Goal: Task Accomplishment & Management: Use online tool/utility

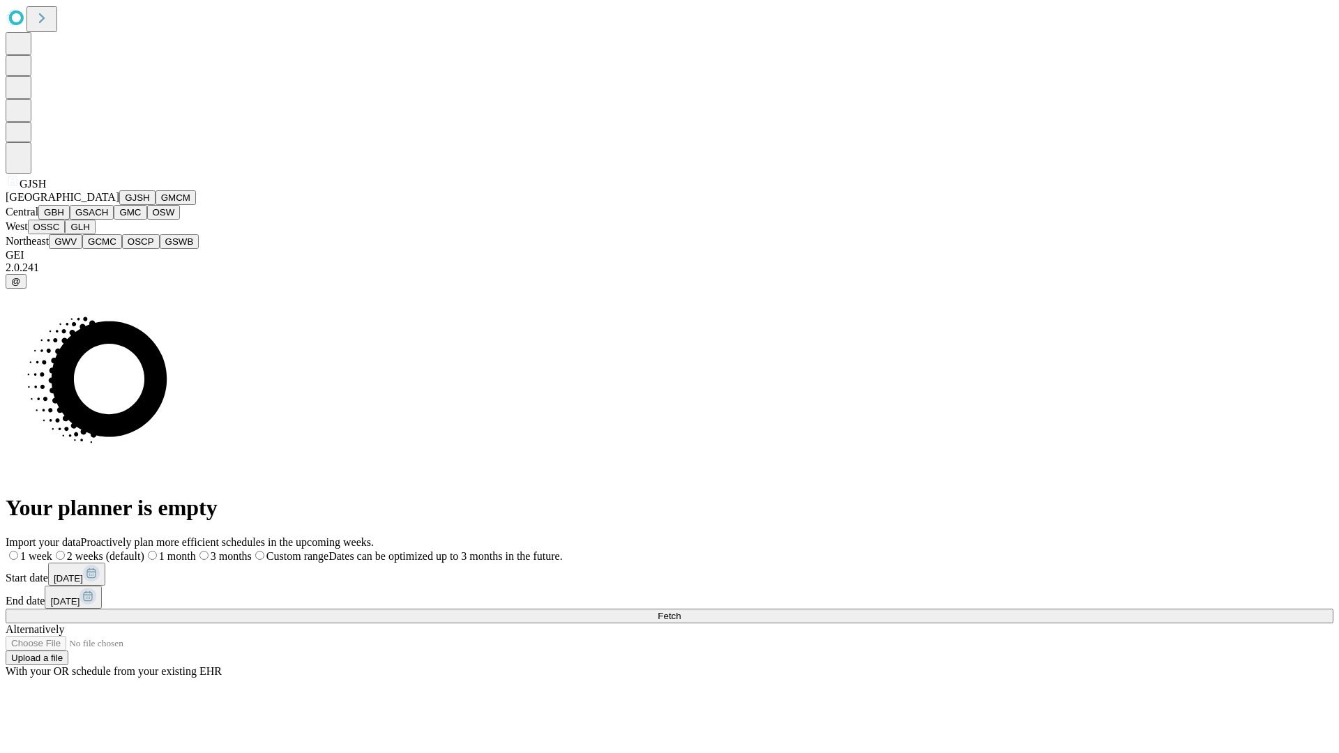
click at [119, 205] on button "GJSH" at bounding box center [137, 197] width 36 height 15
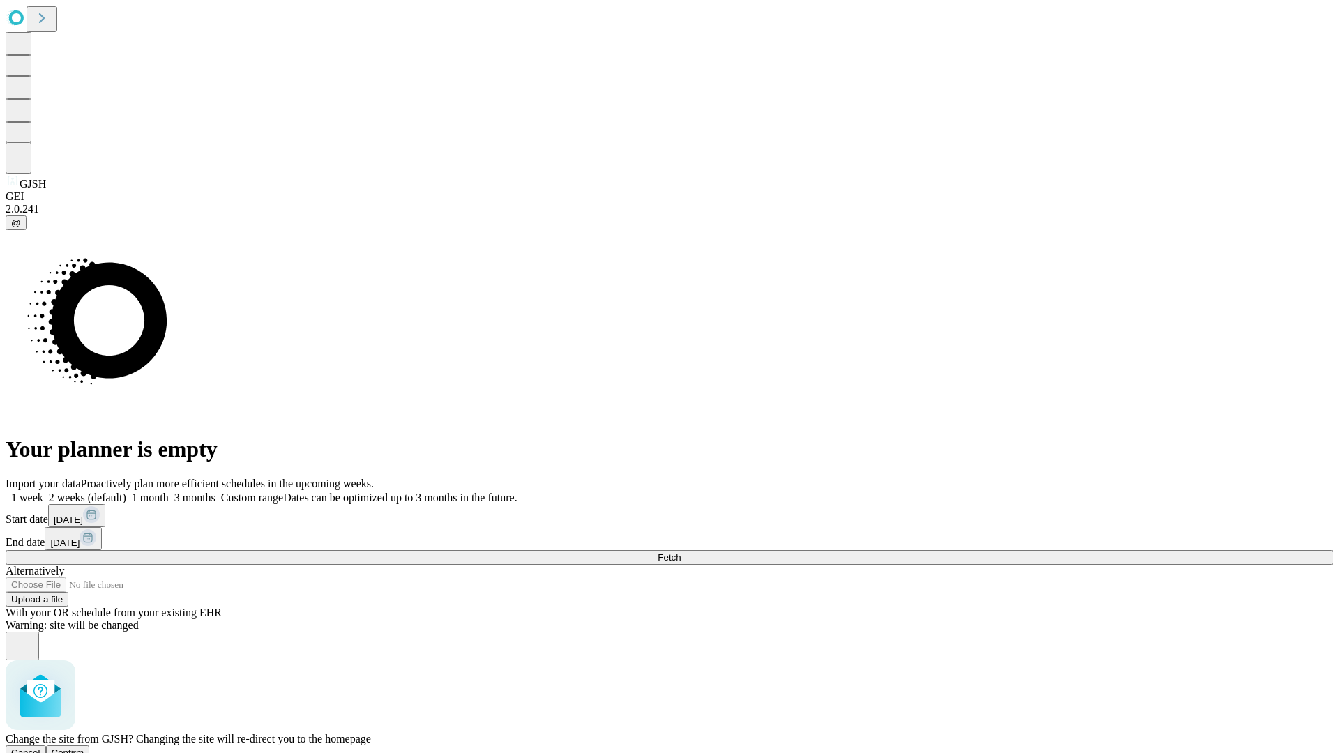
click at [84, 747] on span "Confirm" at bounding box center [68, 752] width 33 height 10
click at [169, 492] on label "1 month" at bounding box center [147, 498] width 43 height 12
click at [681, 552] on span "Fetch" at bounding box center [669, 557] width 23 height 10
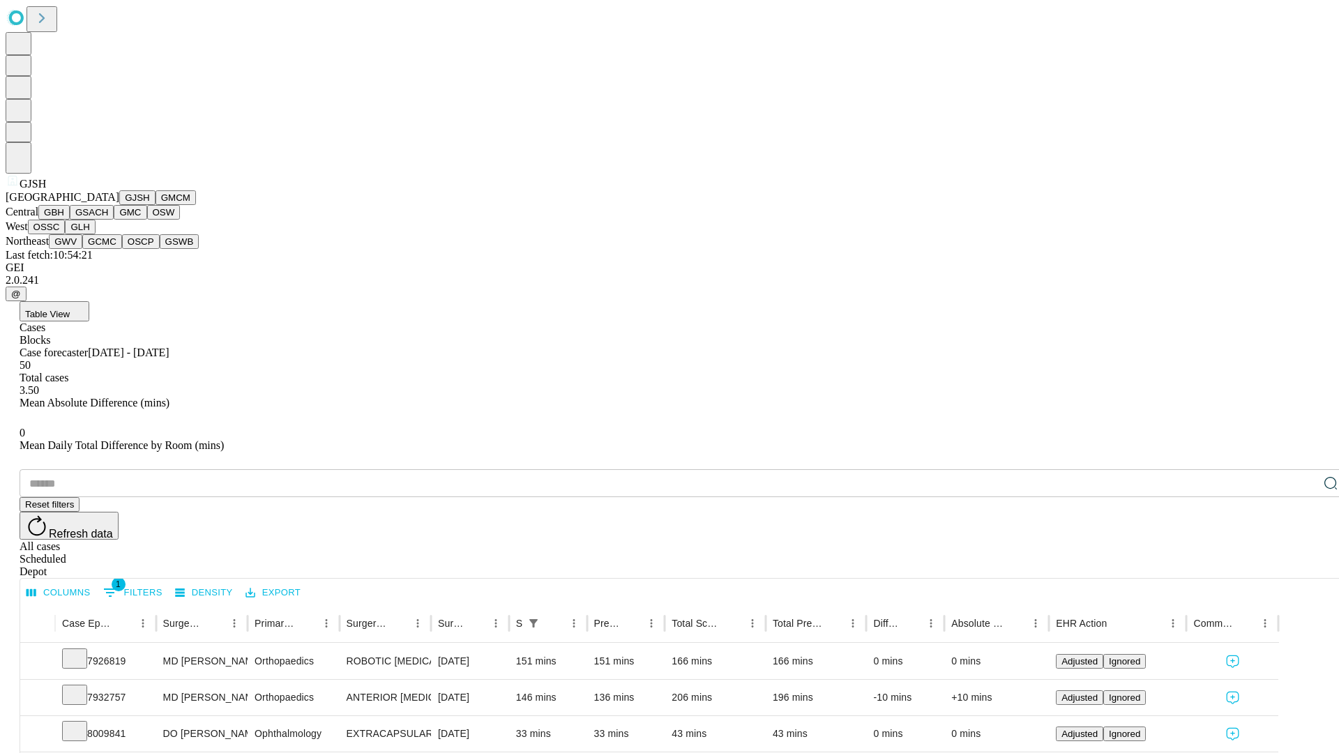
click at [155, 205] on button "GMCM" at bounding box center [175, 197] width 40 height 15
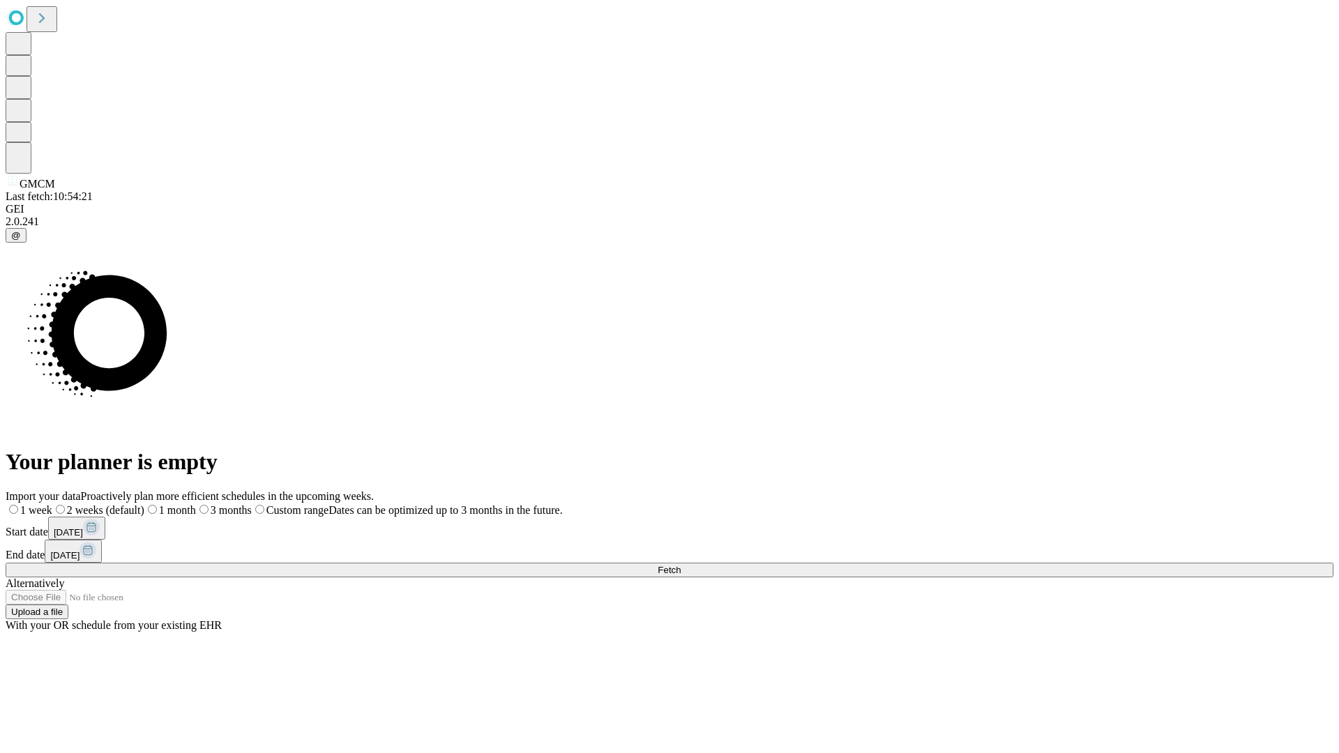
click at [196, 504] on label "1 month" at bounding box center [170, 510] width 52 height 12
click at [681, 565] on span "Fetch" at bounding box center [669, 570] width 23 height 10
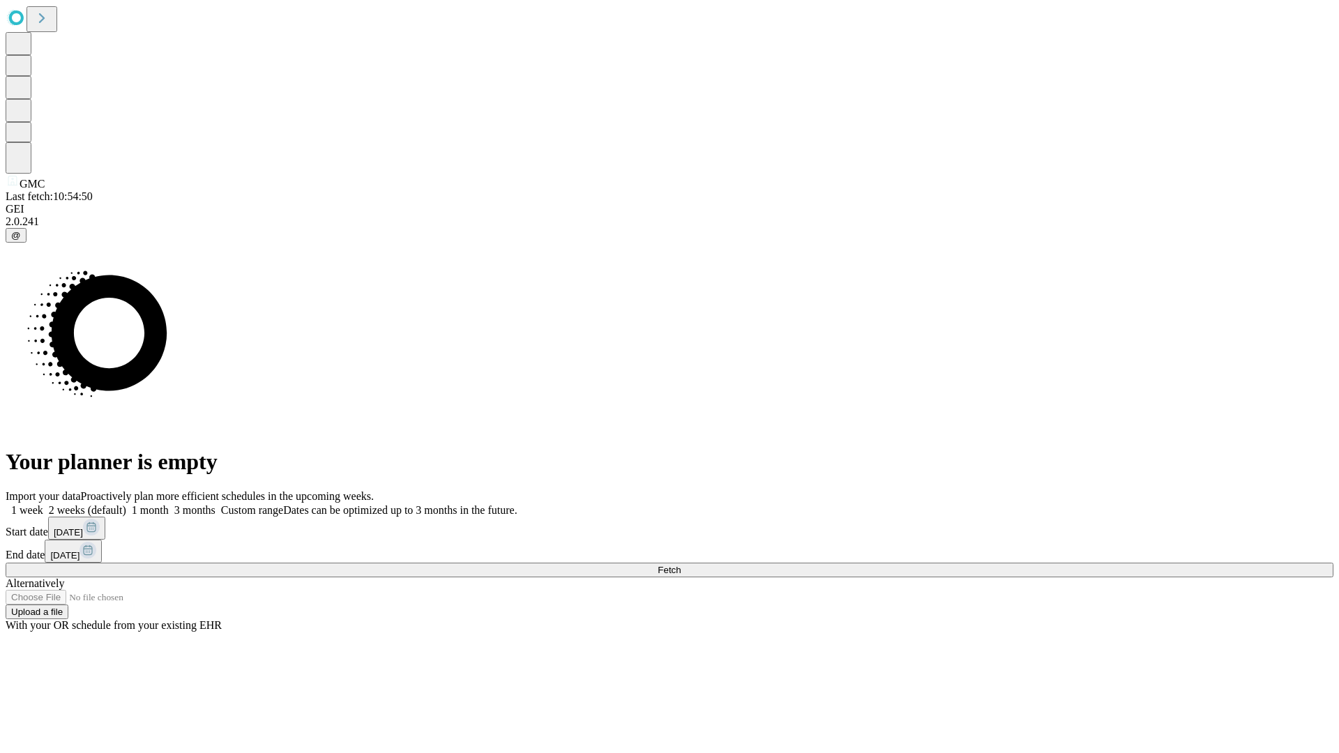
click at [169, 504] on label "1 month" at bounding box center [147, 510] width 43 height 12
click at [681, 565] on span "Fetch" at bounding box center [669, 570] width 23 height 10
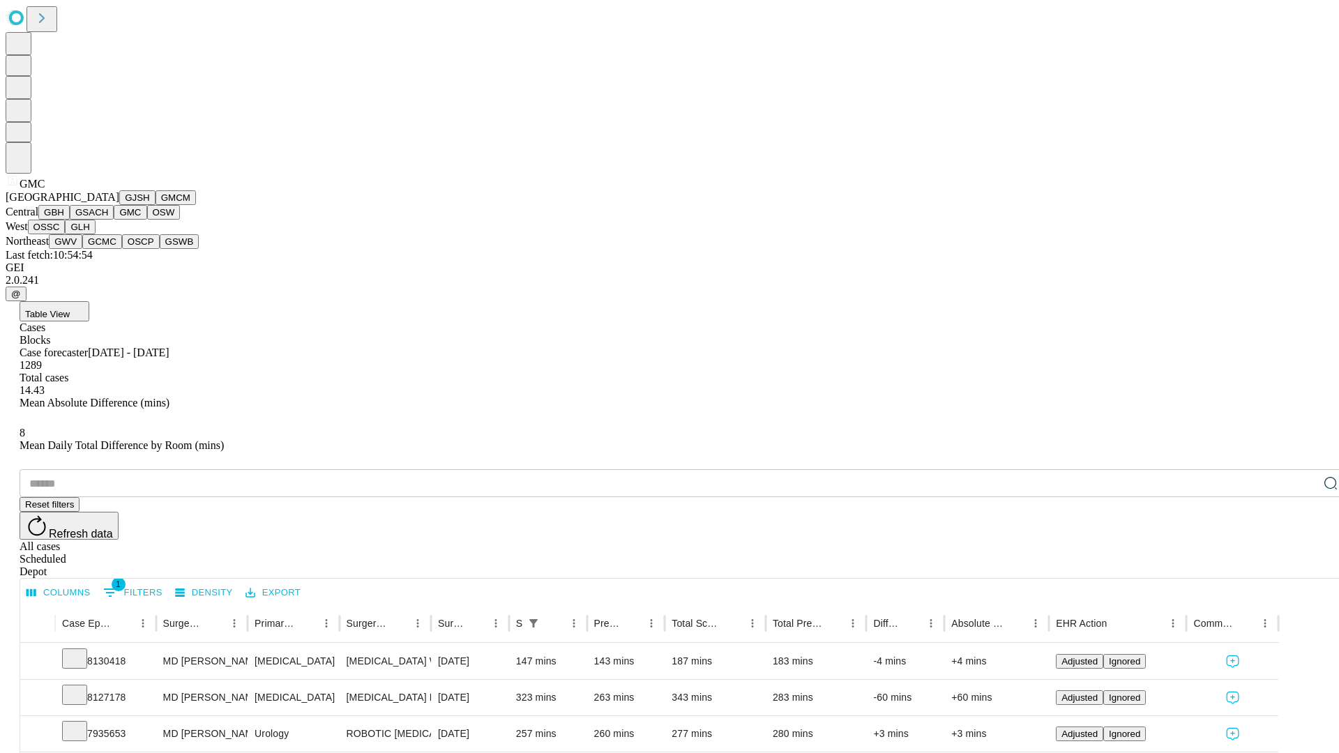
click at [147, 220] on button "OSW" at bounding box center [163, 212] width 33 height 15
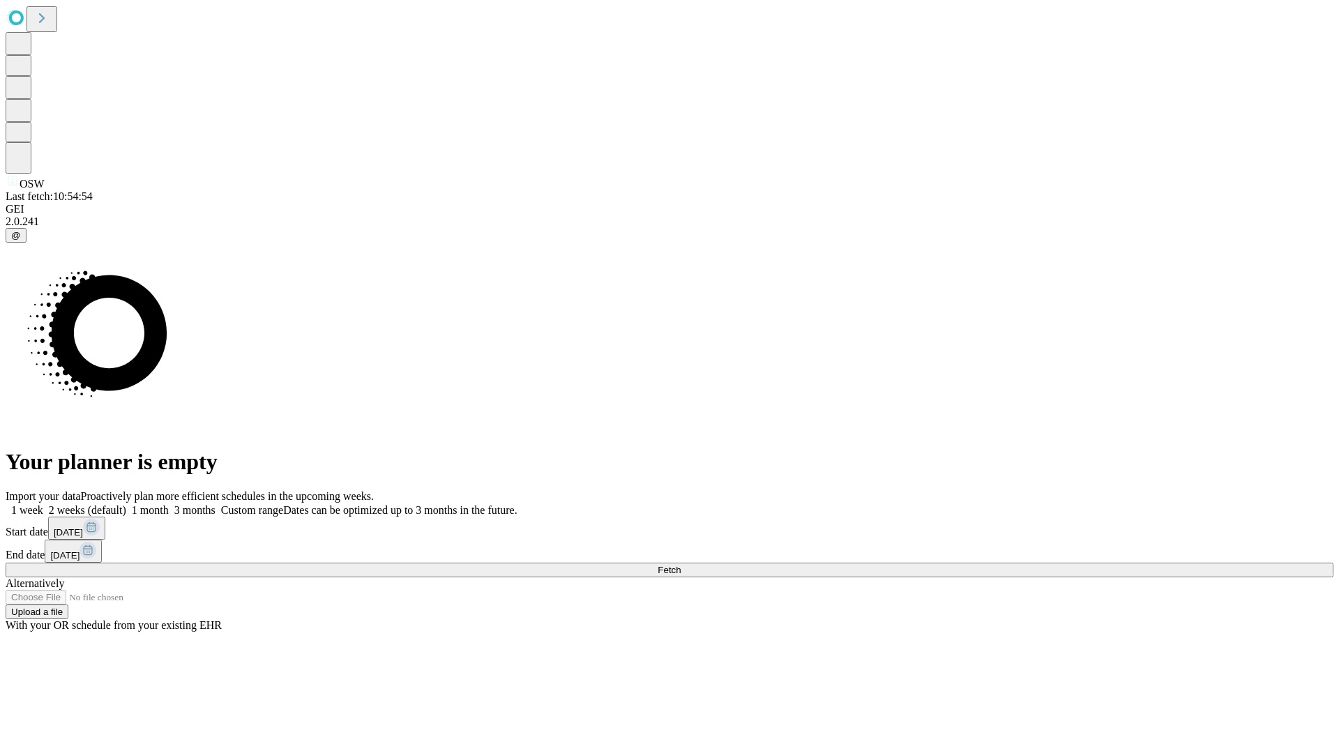
click at [169, 504] on label "1 month" at bounding box center [147, 510] width 43 height 12
click at [681, 565] on span "Fetch" at bounding box center [669, 570] width 23 height 10
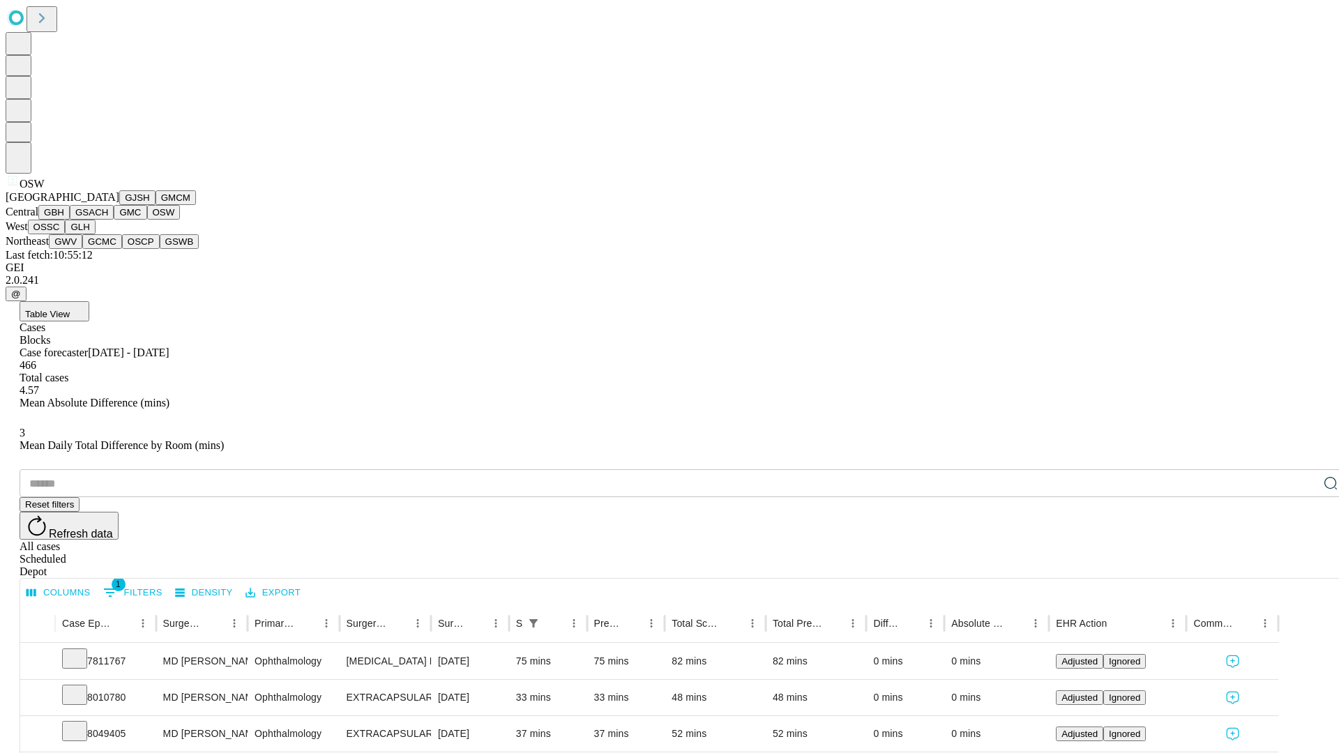
click at [66, 234] on button "OSSC" at bounding box center [47, 227] width 38 height 15
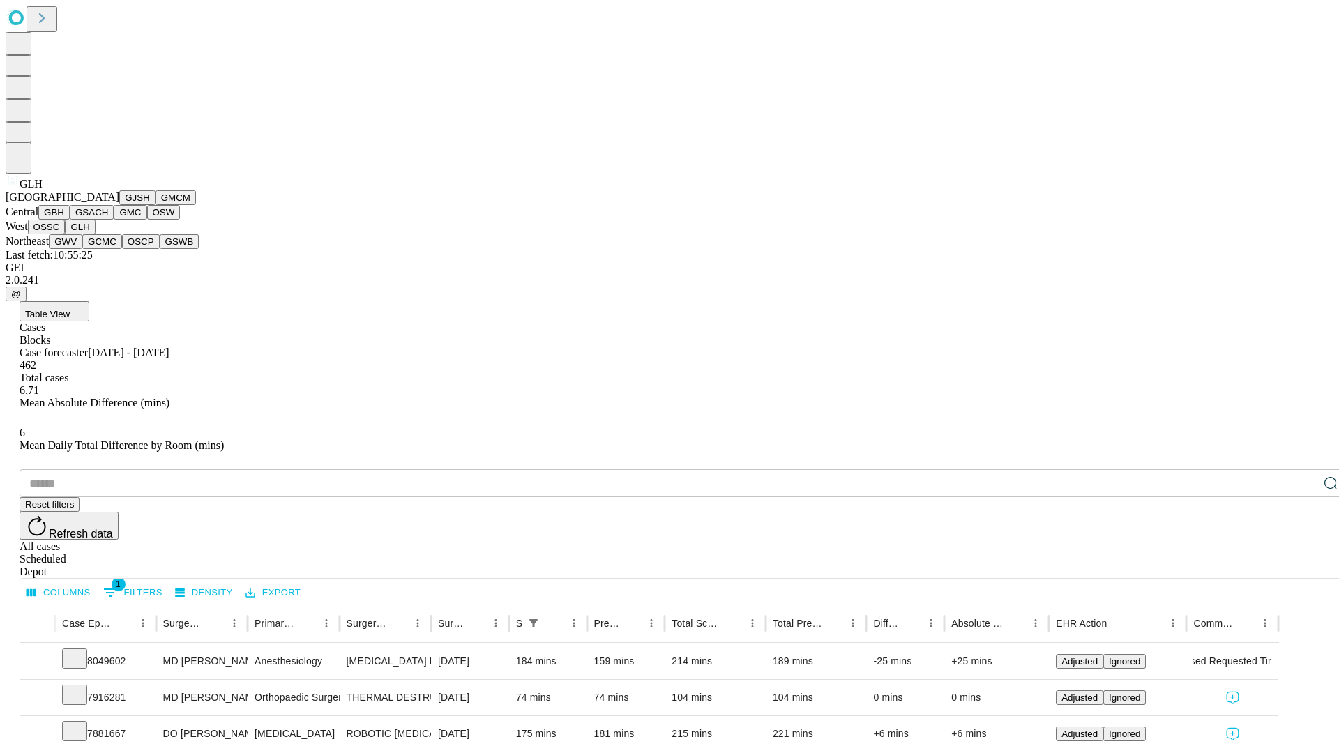
click at [82, 249] on button "GWV" at bounding box center [65, 241] width 33 height 15
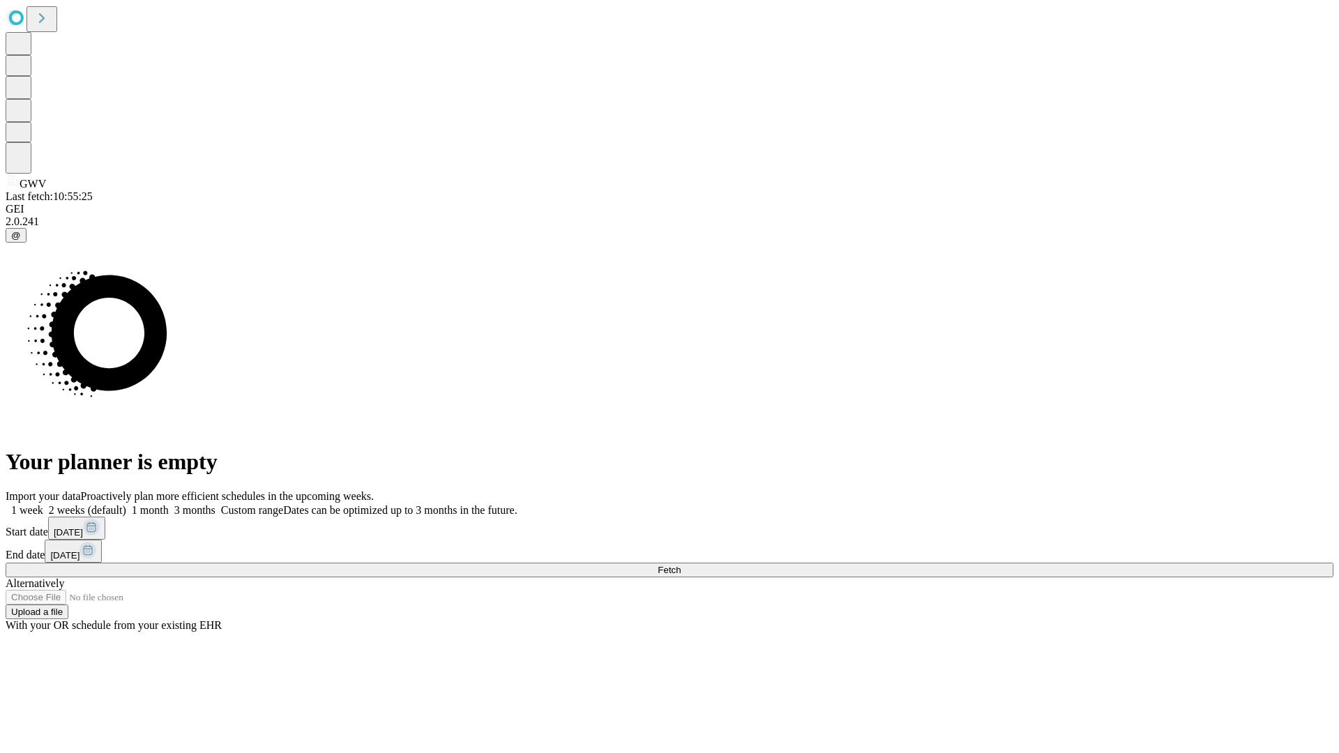
click at [681, 565] on span "Fetch" at bounding box center [669, 570] width 23 height 10
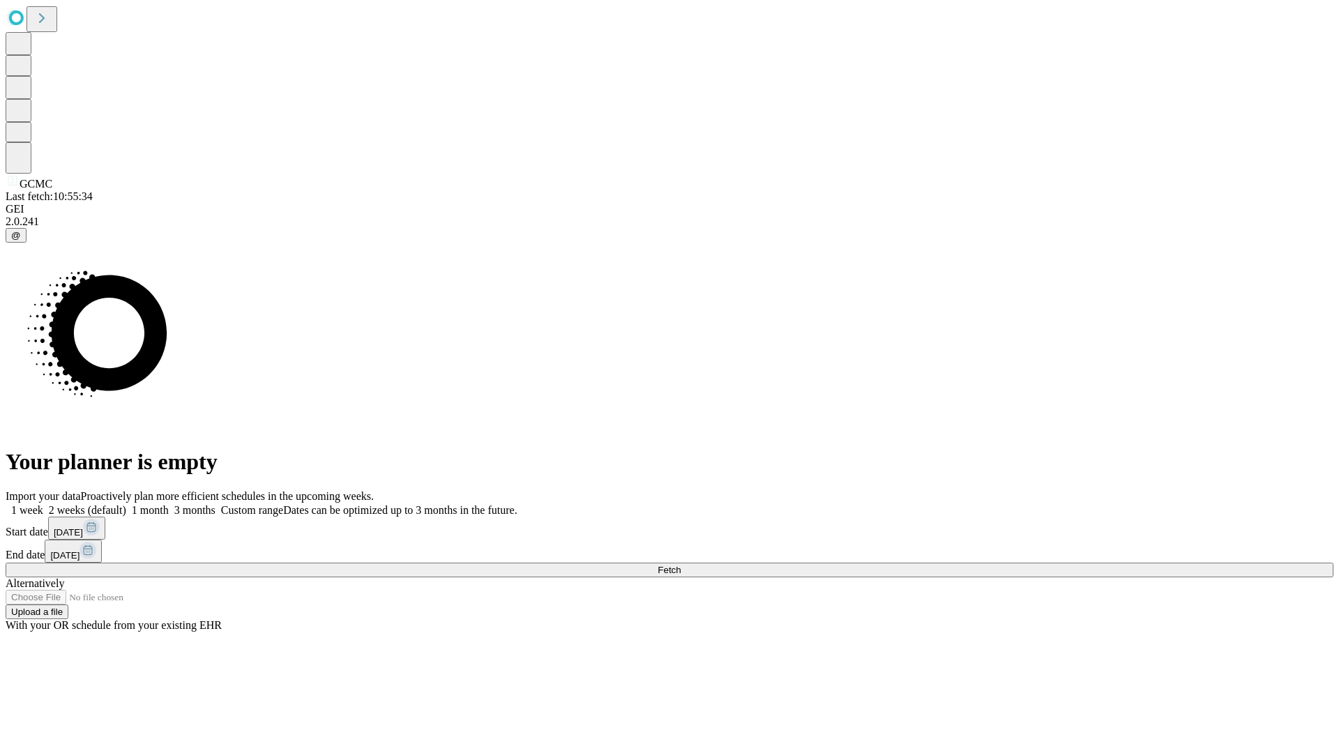
click at [169, 504] on label "1 month" at bounding box center [147, 510] width 43 height 12
click at [681, 565] on span "Fetch" at bounding box center [669, 570] width 23 height 10
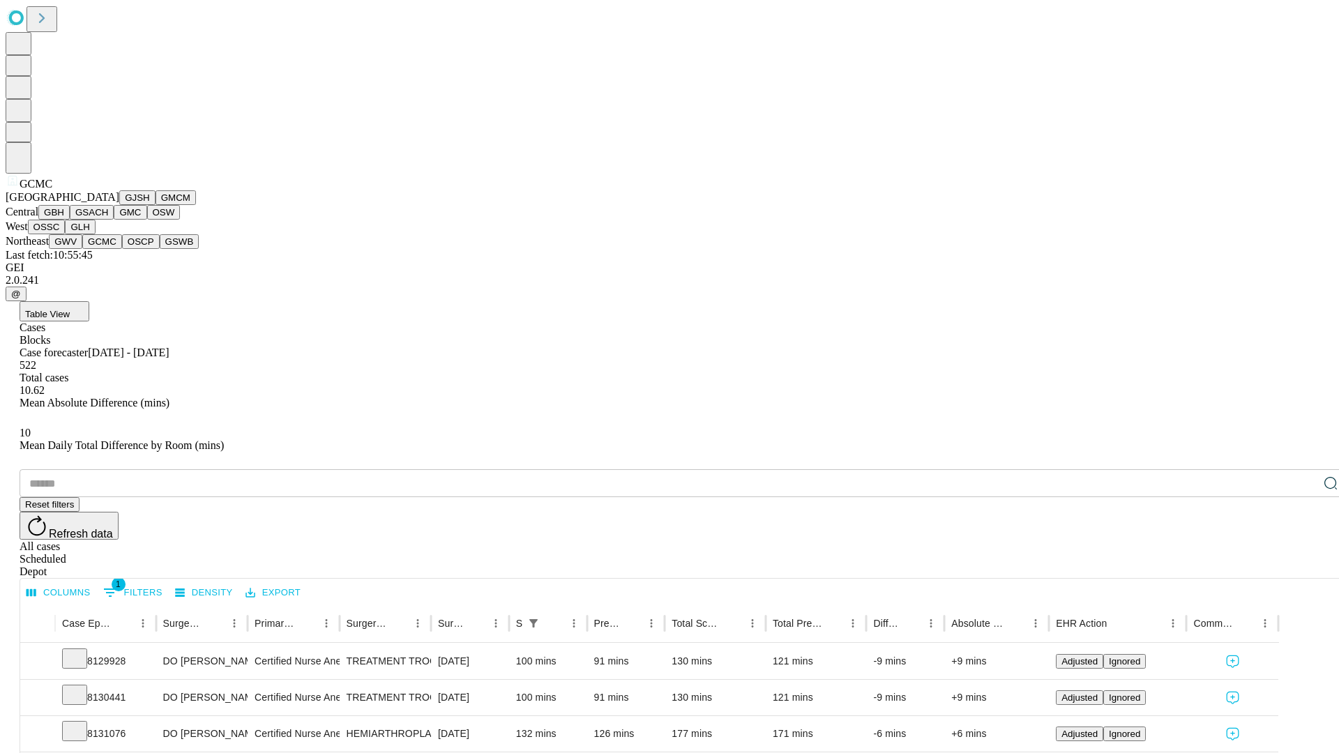
click at [122, 249] on button "OSCP" at bounding box center [141, 241] width 38 height 15
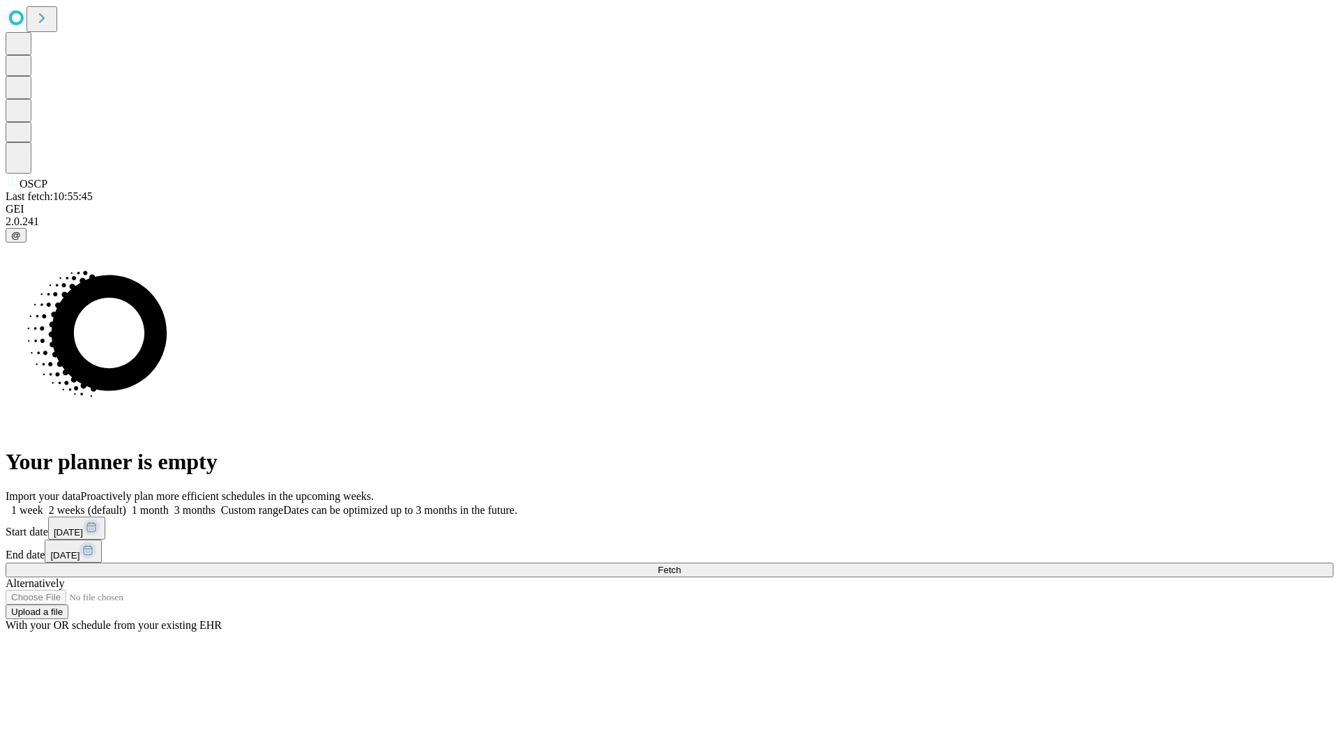
click at [169, 504] on label "1 month" at bounding box center [147, 510] width 43 height 12
click at [681, 565] on span "Fetch" at bounding box center [669, 570] width 23 height 10
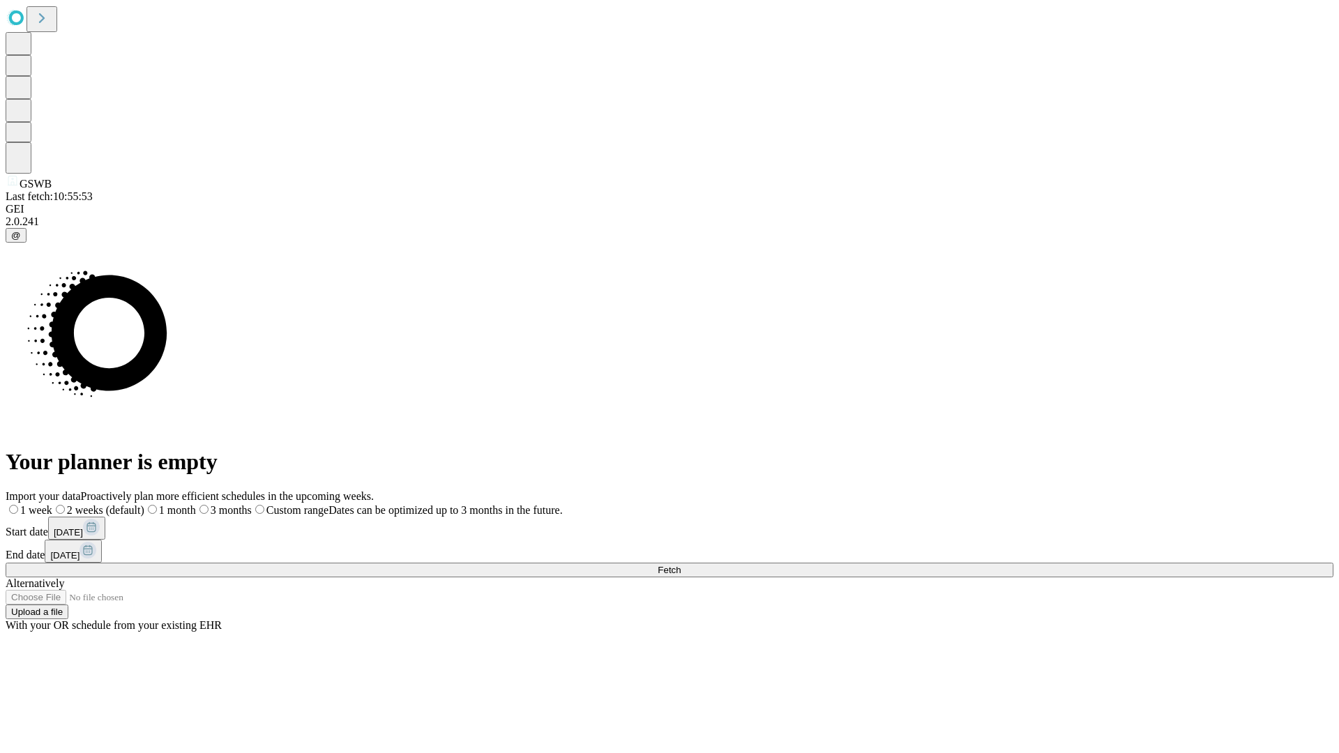
click at [196, 504] on label "1 month" at bounding box center [170, 510] width 52 height 12
click at [681, 565] on span "Fetch" at bounding box center [669, 570] width 23 height 10
